Goal: Task Accomplishment & Management: Complete application form

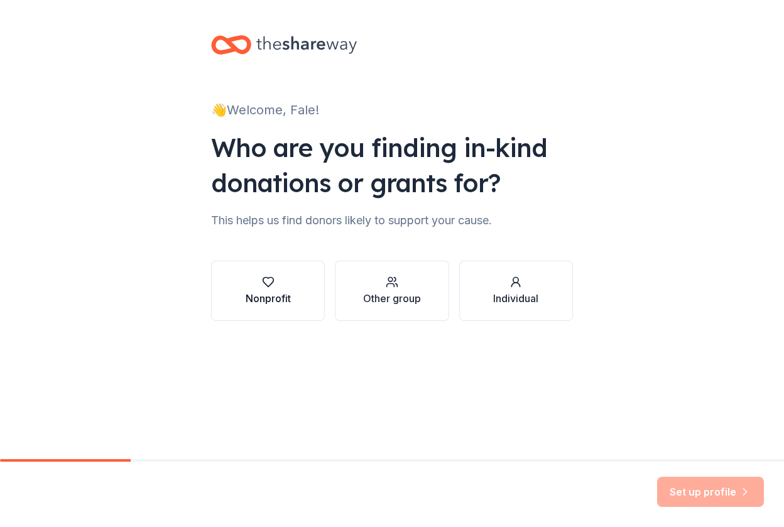
click at [268, 286] on icon "button" at bounding box center [267, 282] width 11 height 9
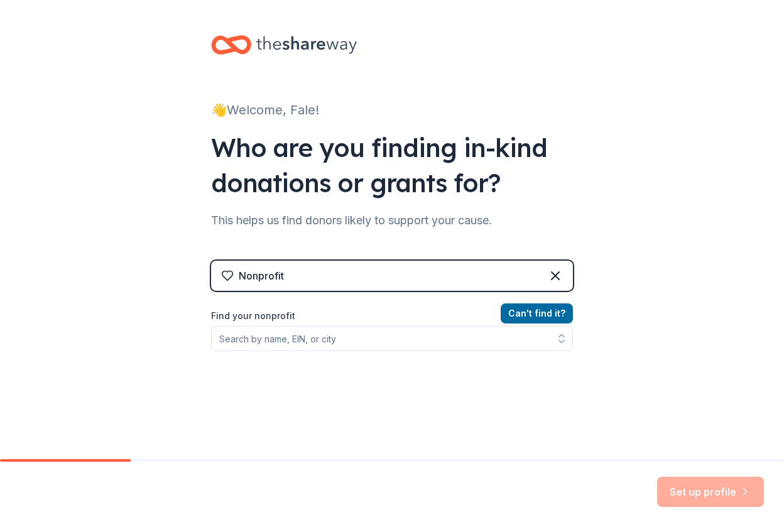
click at [290, 283] on div "Nonprofit" at bounding box center [392, 276] width 362 height 30
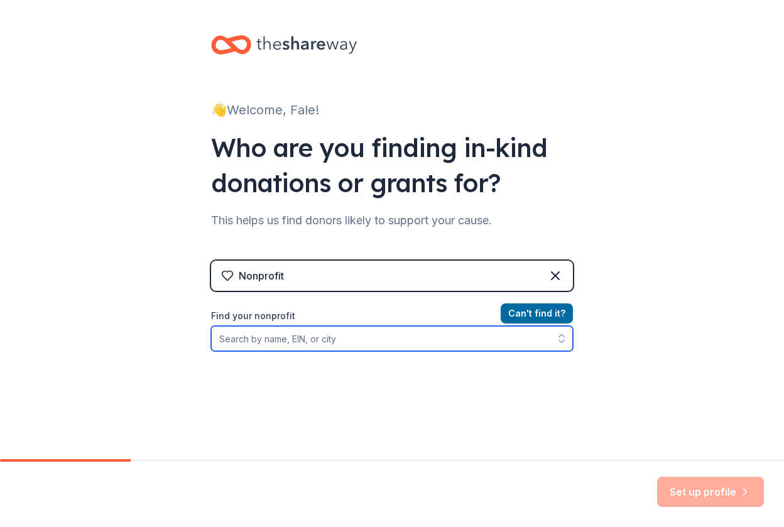
click at [497, 342] on input "Find your nonprofit" at bounding box center [392, 338] width 362 height 25
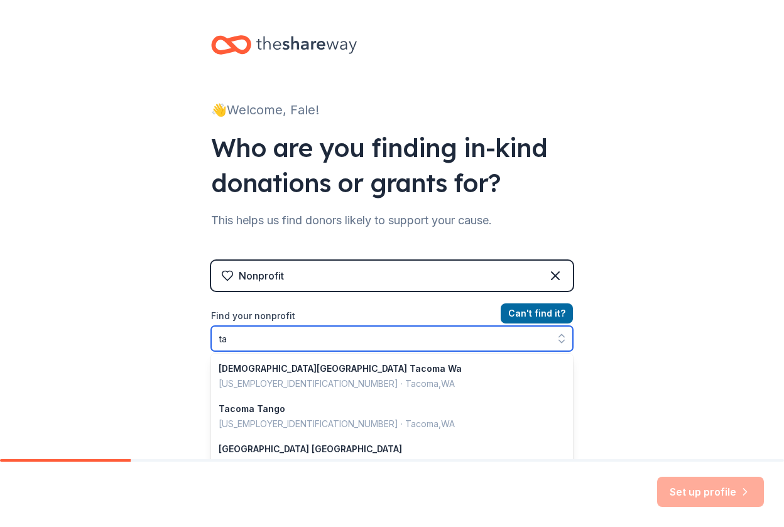
type input "t"
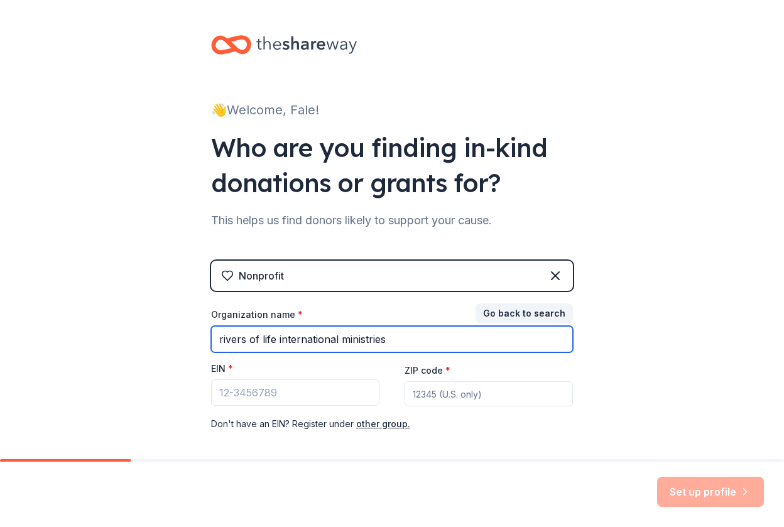
type input "rivers of life international ministries"
click at [521, 342] on input "rivers of life international ministries" at bounding box center [392, 339] width 362 height 26
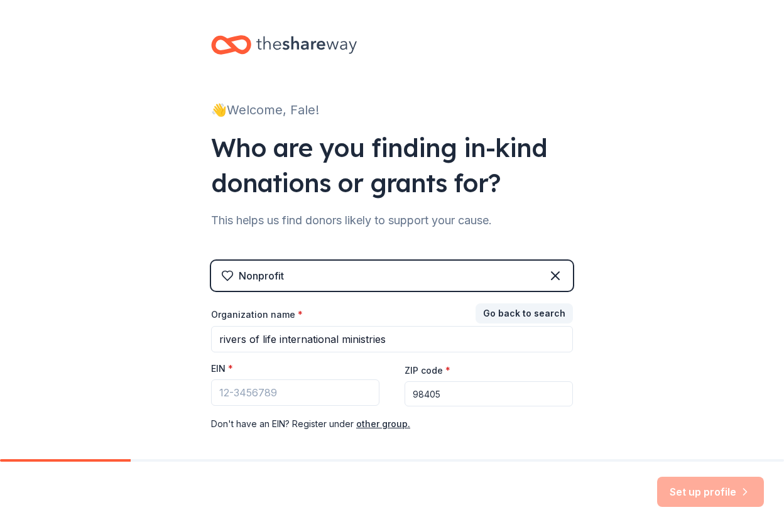
type input "98405"
click at [379, 373] on div "Organization name * rivers of life international ministries EIN * ZIP code * 98…" at bounding box center [392, 369] width 362 height 123
click at [293, 380] on input "EIN *" at bounding box center [295, 392] width 168 height 26
click at [345, 426] on div "Don ' t have an EIN? Register under other group." at bounding box center [392, 423] width 362 height 15
click at [248, 389] on input "EIN *" at bounding box center [295, 392] width 168 height 26
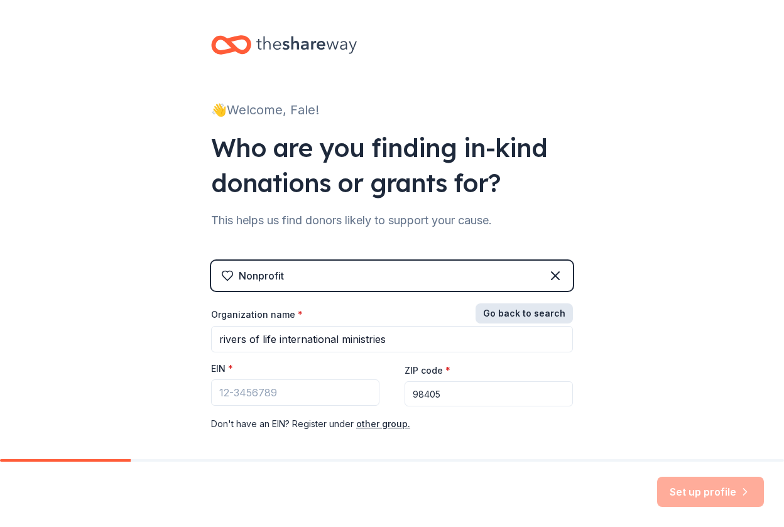
click at [551, 316] on button "Go back to search" at bounding box center [523, 313] width 97 height 20
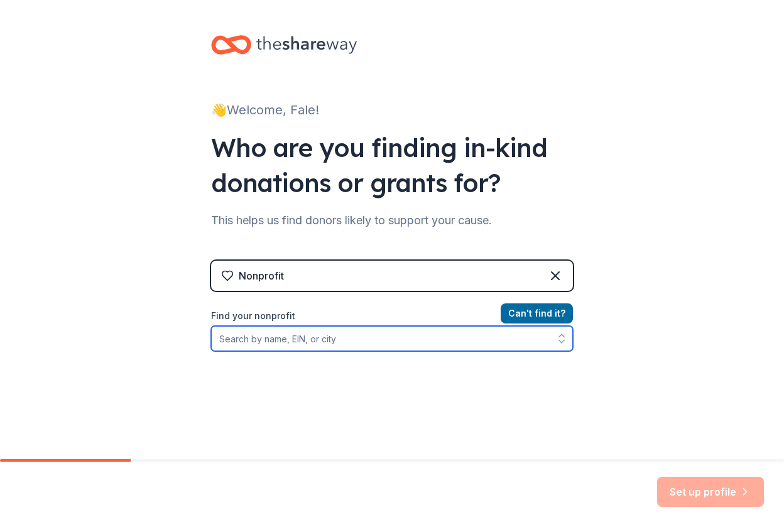
click at [433, 337] on input "Find your nonprofit" at bounding box center [392, 338] width 362 height 25
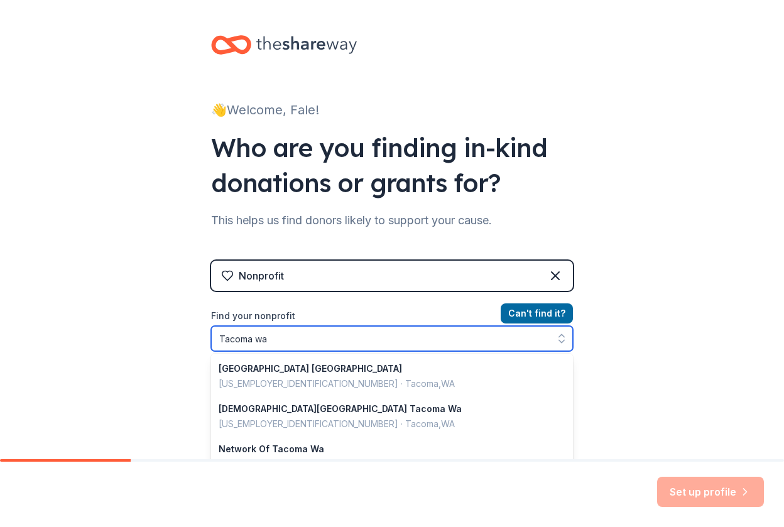
type input "Tacoma wa"
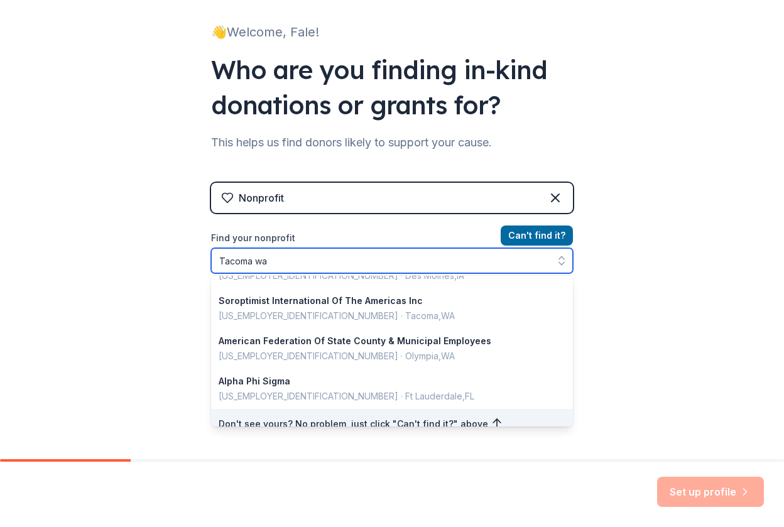
scroll to position [57, 0]
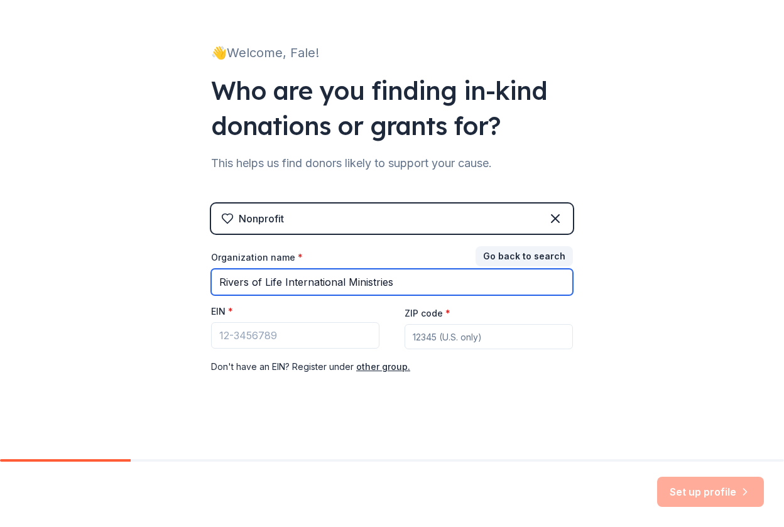
type input "Rivers of Life International Ministries"
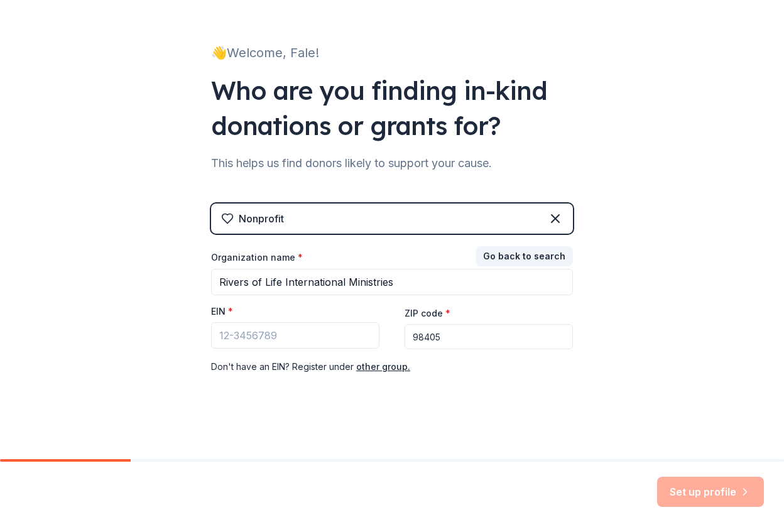
type input "98405"
click at [265, 348] on div "EIN *" at bounding box center [295, 327] width 168 height 45
click at [267, 344] on input "EIN *" at bounding box center [295, 335] width 168 height 26
click at [534, 372] on div "Don ' t have an EIN? Register under other group." at bounding box center [392, 366] width 362 height 15
click at [707, 492] on div "Set up profile" at bounding box center [710, 492] width 107 height 30
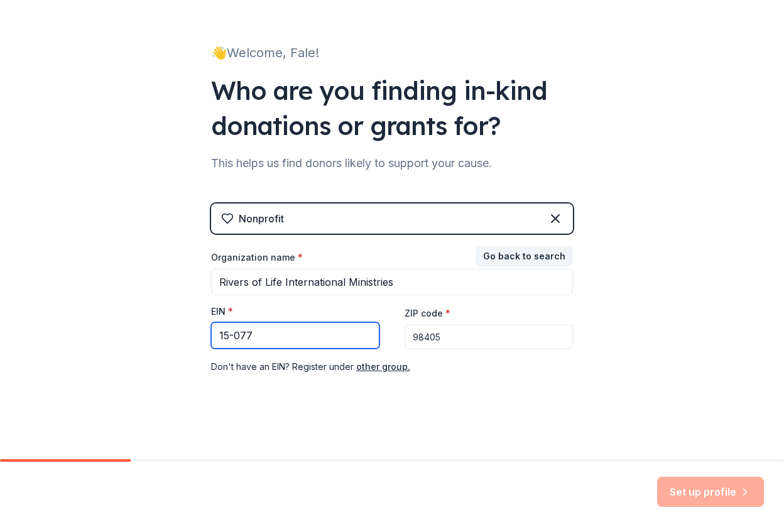
click at [284, 335] on input "15-077" at bounding box center [295, 335] width 168 height 26
click at [465, 323] on div "ZIP code * 98405" at bounding box center [488, 327] width 168 height 45
click at [264, 333] on input "15-077" at bounding box center [295, 335] width 168 height 26
type input "1"
